Goal: Check status: Check status

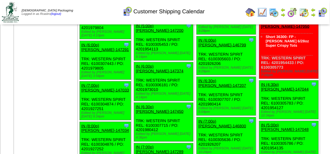
scroll to position [1112, 0]
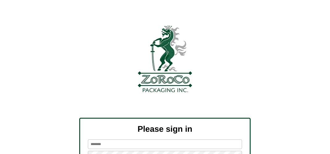
scroll to position [70, 0]
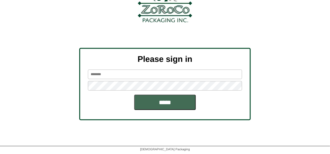
type input "*******"
click at [178, 99] on input "*****" at bounding box center [165, 101] width 62 height 15
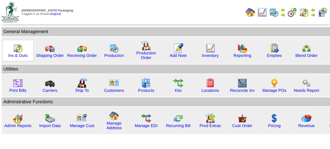
click at [17, 49] on img at bounding box center [18, 48] width 10 height 10
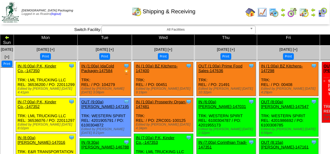
click at [314, 15] on img at bounding box center [313, 14] width 5 height 5
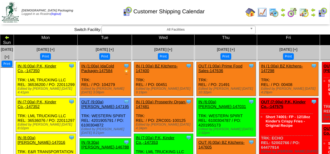
click at [216, 8] on div "Customer Shipping Calendar" at bounding box center [163, 9] width 189 height 17
click at [94, 9] on div "Customer Shipping Calendar" at bounding box center [163, 9] width 189 height 17
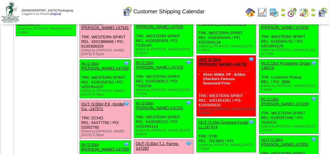
scroll to position [865, 0]
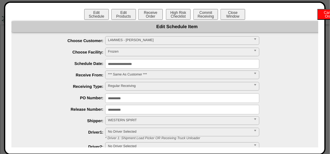
scroll to position [648, 0]
click at [237, 15] on button "Close Window" at bounding box center [233, 14] width 25 height 11
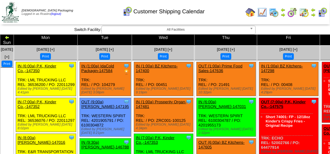
click at [94, 14] on div "Customer Shipping Calendar" at bounding box center [163, 9] width 189 height 17
click at [124, 73] on div "Clone Item IN (1:00a) IdaCold Packagin-147584 IdaCold Packaging Inc ScheduleID:…" at bounding box center [106, 79] width 52 height 34
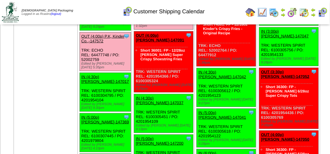
scroll to position [1050, 0]
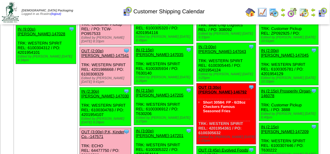
scroll to position [778, 0]
